Goal: Navigation & Orientation: Go to known website

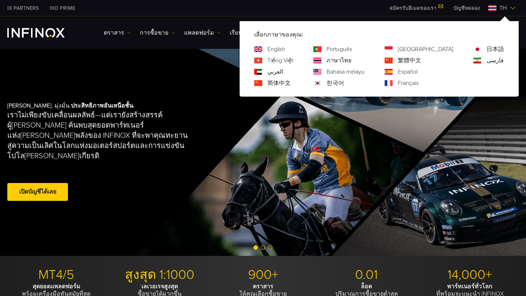
click at [512, 7] on img at bounding box center [512, 8] width 6 height 6
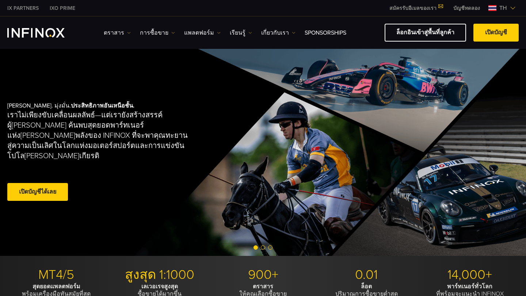
click at [512, 7] on img at bounding box center [512, 8] width 6 height 6
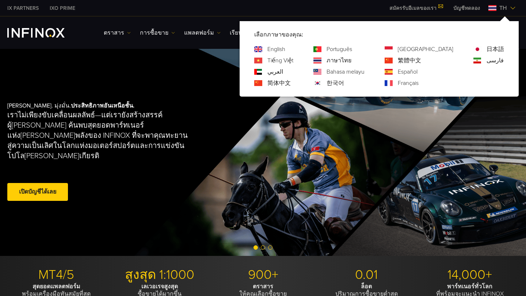
click at [285, 50] on link "English" at bounding box center [276, 49] width 18 height 9
